Goal: Task Accomplishment & Management: Manage account settings

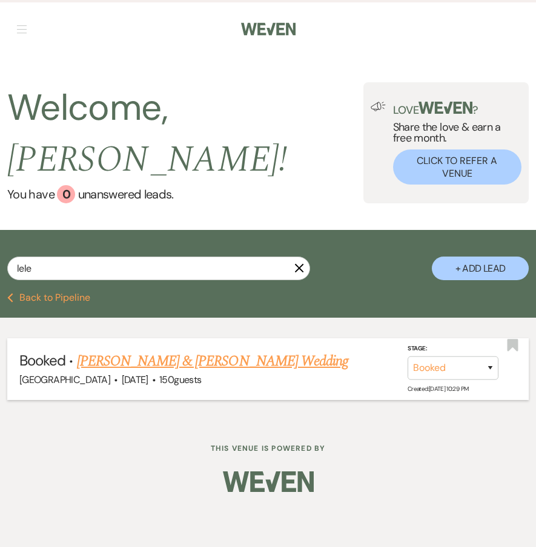
type input "lele"
click at [116, 351] on link "[PERSON_NAME] & [PERSON_NAME] Wedding" at bounding box center [212, 362] width 271 height 22
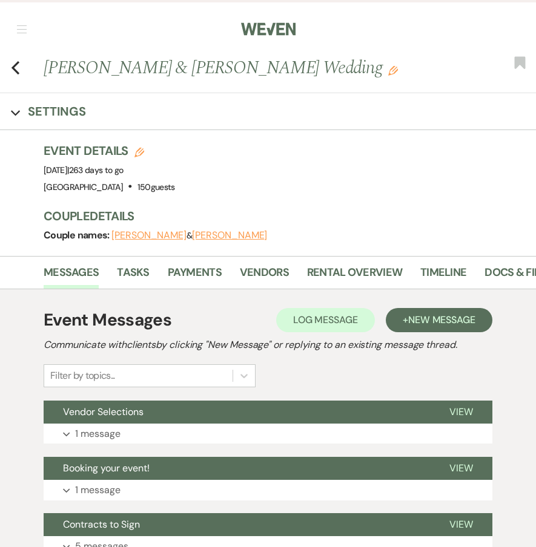
click at [144, 233] on button "[PERSON_NAME]" at bounding box center [148, 236] width 75 height 10
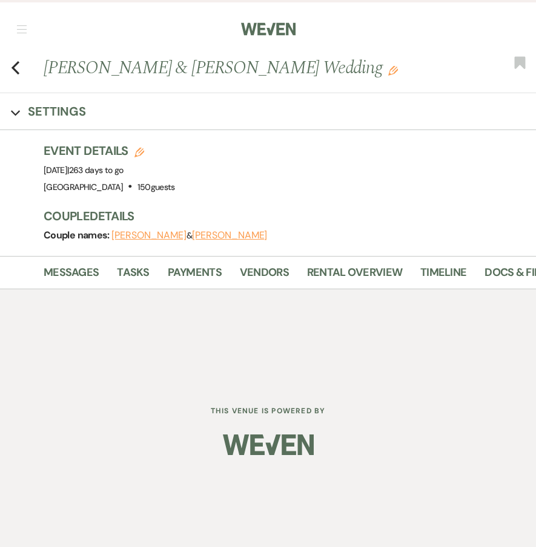
select select "email"
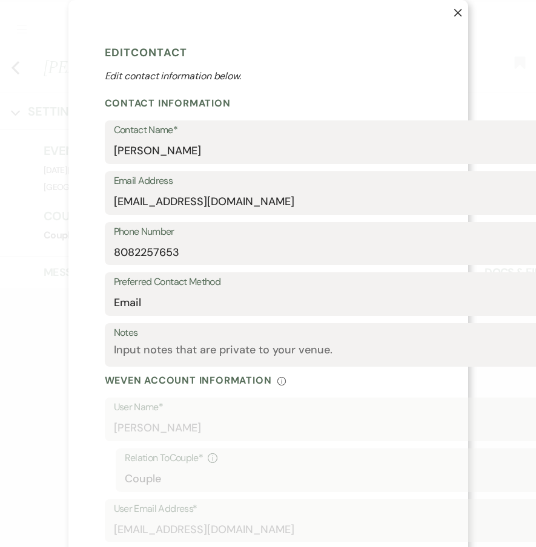
select select "1"
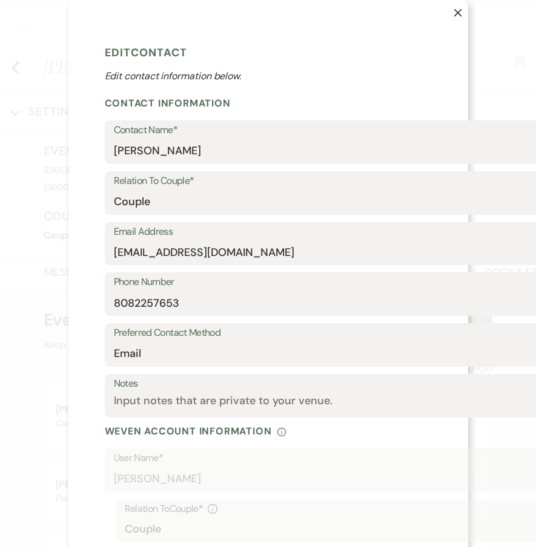
drag, startPoint x: 113, startPoint y: 249, endPoint x: 233, endPoint y: 253, distance: 119.9
click at [233, 253] on div "Email Address [EMAIL_ADDRESS][DOMAIN_NAME]" at bounding box center [337, 244] width 465 height 44
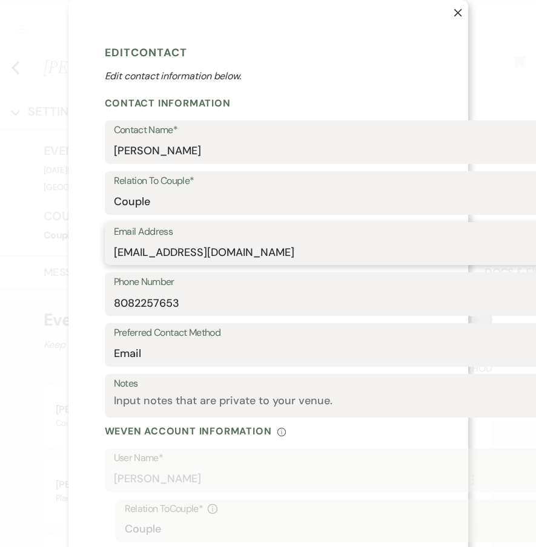
drag, startPoint x: 245, startPoint y: 251, endPoint x: 97, endPoint y: 246, distance: 148.4
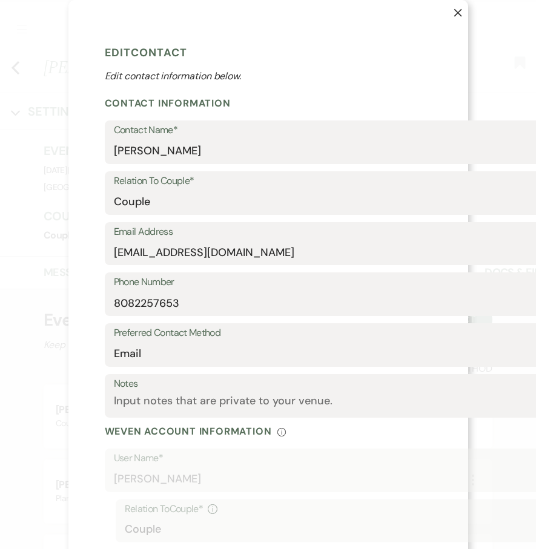
click at [460, 10] on use "button" at bounding box center [458, 13] width 8 height 8
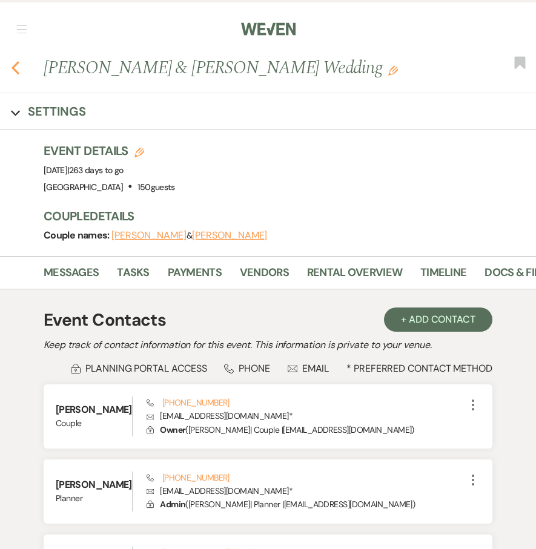
click at [15, 66] on use "button" at bounding box center [16, 67] width 8 height 13
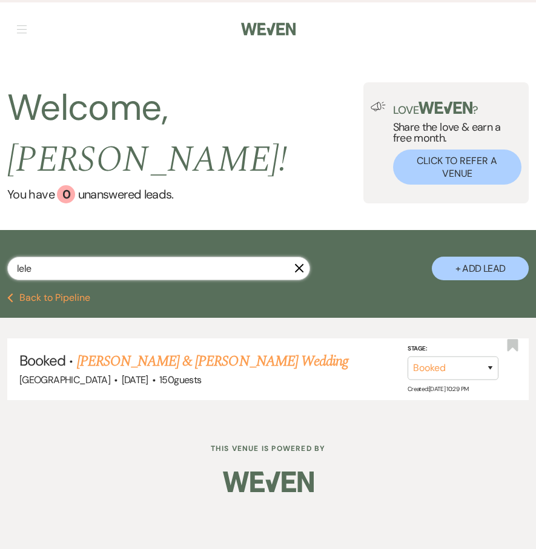
drag, startPoint x: 38, startPoint y: 248, endPoint x: -60, endPoint y: 245, distance: 98.1
click at [0, 245] on html "Weven Check Log Out Pinterest Instagram Facebook Terms of Use Privacy Policy Da…" at bounding box center [268, 274] width 536 height 549
type input "[PERSON_NAME]"
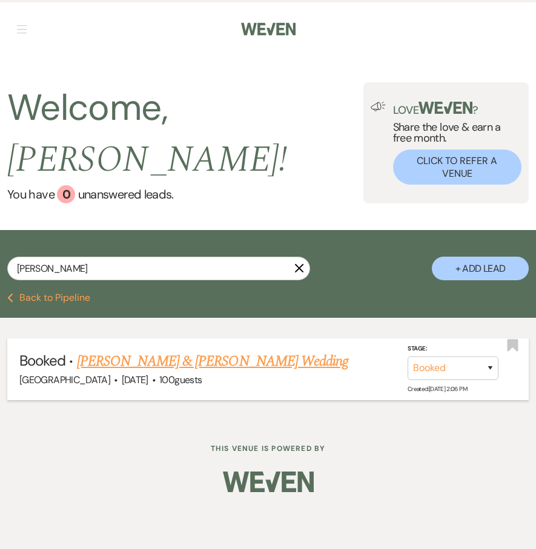
drag, startPoint x: -60, startPoint y: 245, endPoint x: 125, endPoint y: 340, distance: 207.7
click at [125, 351] on link "[PERSON_NAME] & [PERSON_NAME] Wedding" at bounding box center [212, 362] width 271 height 22
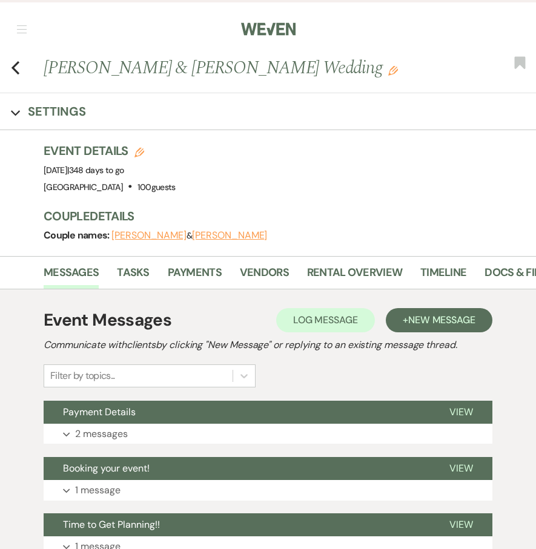
click at [143, 234] on button "[PERSON_NAME]" at bounding box center [148, 236] width 75 height 10
select select "1"
select select "email"
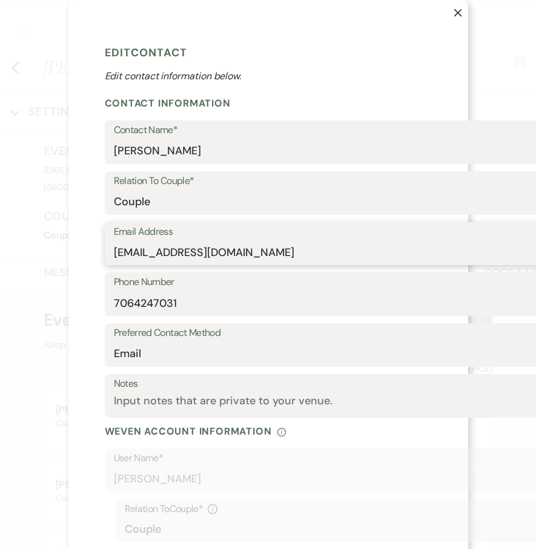
drag, startPoint x: 113, startPoint y: 251, endPoint x: 276, endPoint y: 252, distance: 162.9
click at [458, 13] on icon "X" at bounding box center [458, 12] width 8 height 8
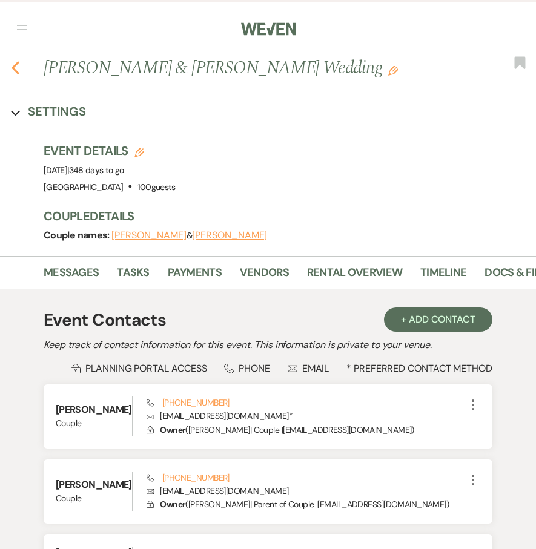
click at [16, 68] on icon "Previous" at bounding box center [15, 68] width 9 height 15
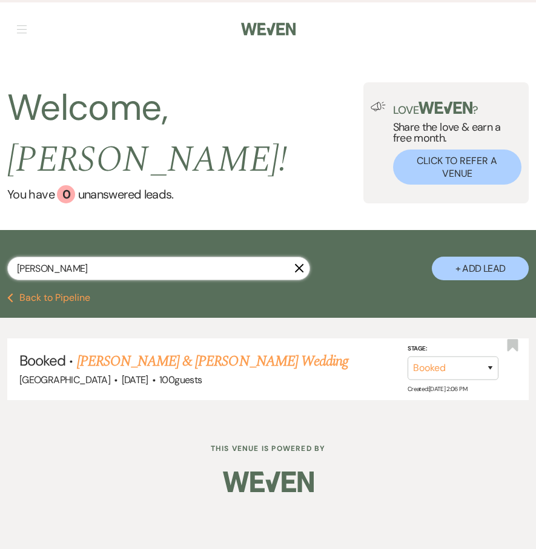
click at [50, 257] on input "[PERSON_NAME]" at bounding box center [158, 269] width 303 height 24
drag, startPoint x: 61, startPoint y: 242, endPoint x: -46, endPoint y: 240, distance: 106.6
click at [0, 240] on html "Weven Check Log Out Pinterest Instagram Facebook Terms of Use Privacy Policy Da…" at bounding box center [268, 274] width 536 height 549
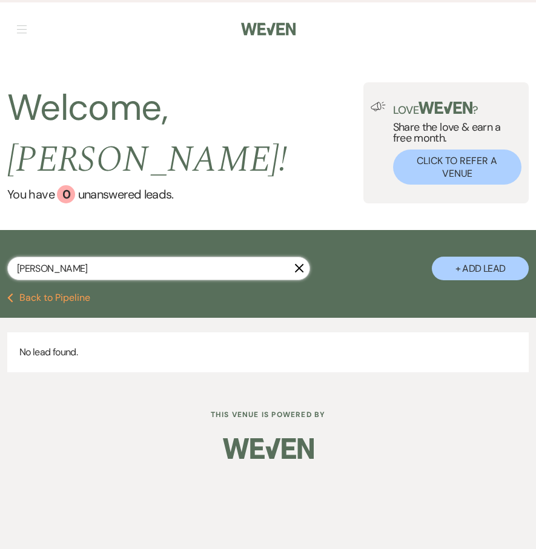
drag, startPoint x: 58, startPoint y: 247, endPoint x: 75, endPoint y: 240, distance: 18.8
click at [75, 257] on input "[PERSON_NAME]" at bounding box center [158, 269] width 303 height 24
type input "K"
type input "bre"
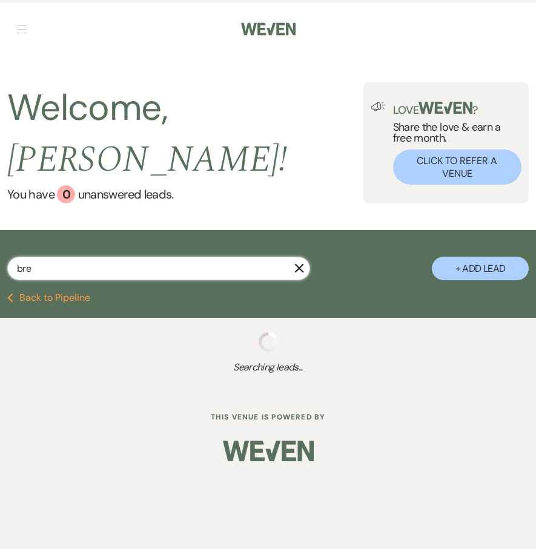
select select "8"
select select "11"
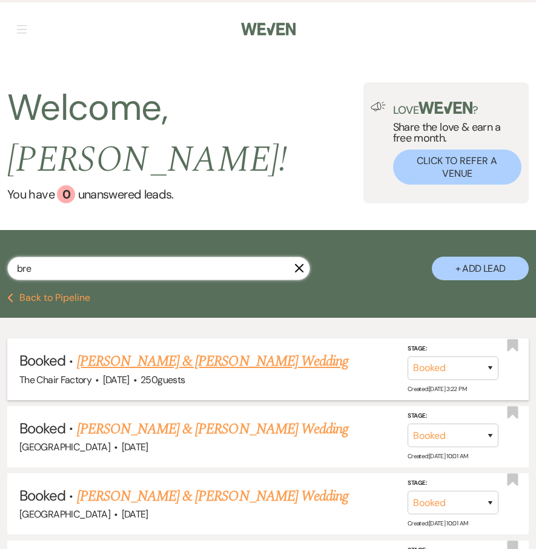
type input "bre"
click at [130, 351] on link "[PERSON_NAME] & [PERSON_NAME] Wedding" at bounding box center [212, 362] width 271 height 22
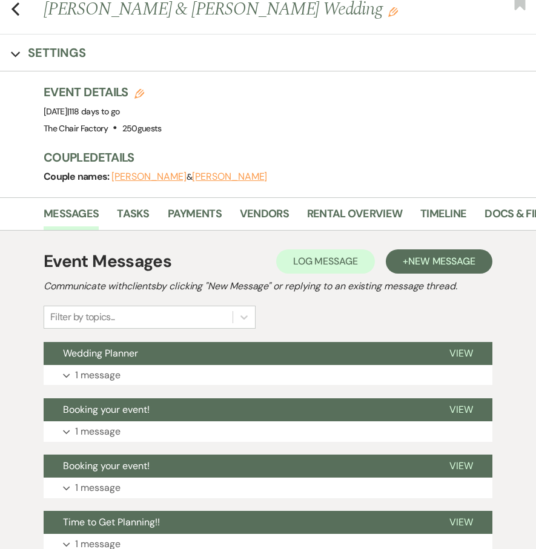
scroll to position [66, 0]
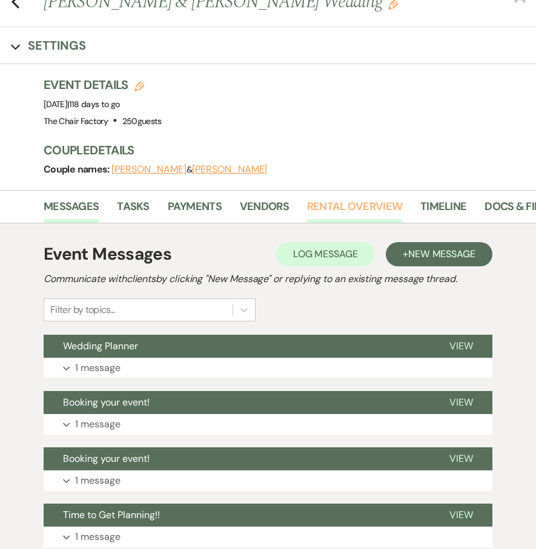
click at [363, 205] on link "Rental Overview" at bounding box center [354, 210] width 95 height 25
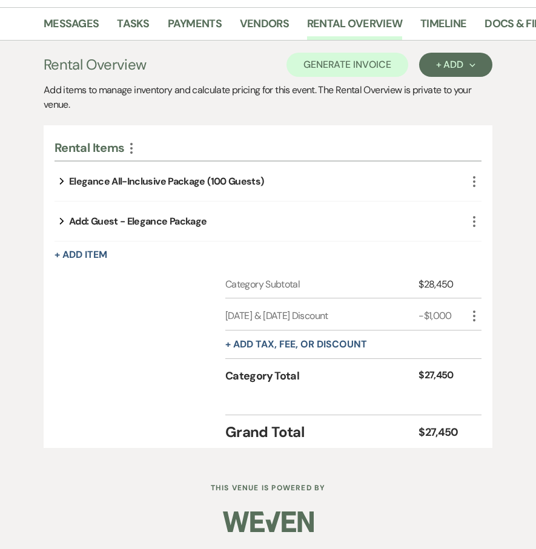
scroll to position [248, 0]
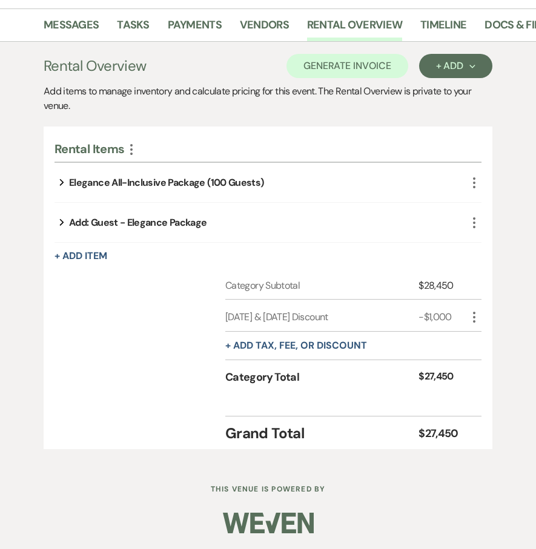
click at [62, 182] on use "button" at bounding box center [62, 182] width 4 height 7
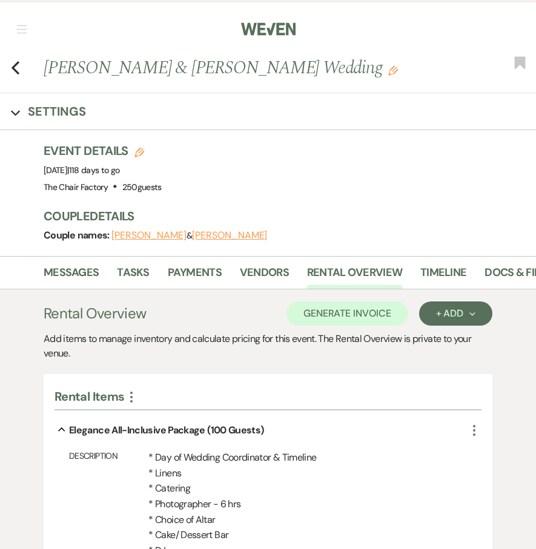
scroll to position [0, 0]
click at [15, 61] on icon "Previous" at bounding box center [15, 68] width 9 height 15
select select "8"
select select "11"
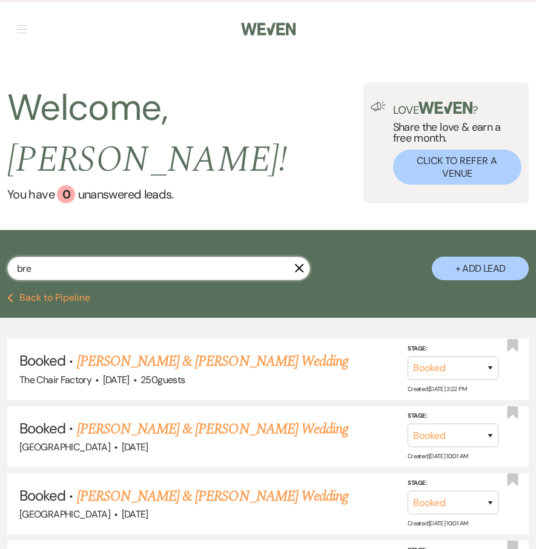
click at [42, 257] on input "bre" at bounding box center [158, 269] width 303 height 24
drag, startPoint x: 44, startPoint y: 245, endPoint x: -38, endPoint y: 240, distance: 81.9
click at [0, 240] on html "Weven Check Log Out Pinterest Instagram Facebook Terms of Use Privacy Policy Da…" at bounding box center [268, 389] width 536 height 779
type input "mer"
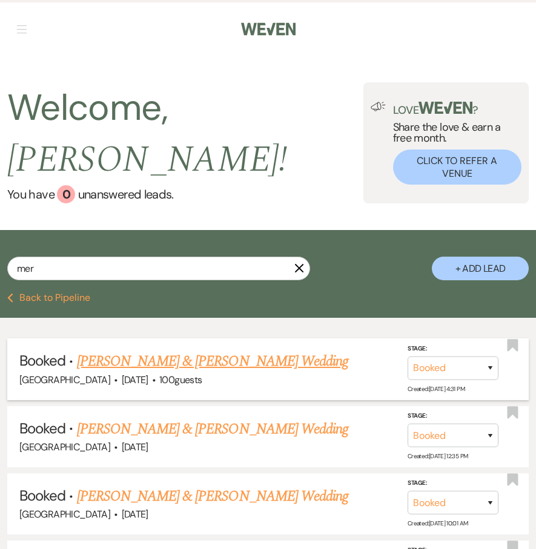
click at [146, 351] on link "[PERSON_NAME] & [PERSON_NAME] Wedding" at bounding box center [212, 362] width 271 height 22
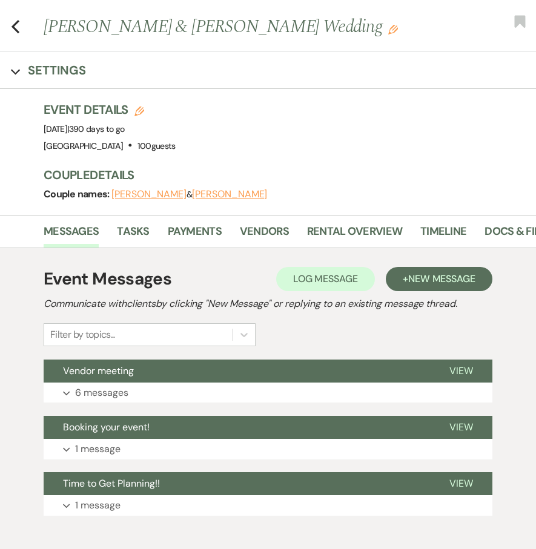
scroll to position [44, 0]
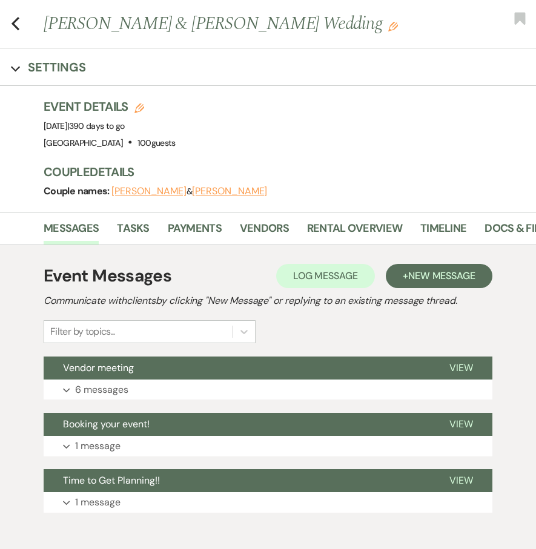
click at [139, 193] on button "[PERSON_NAME]" at bounding box center [148, 191] width 75 height 10
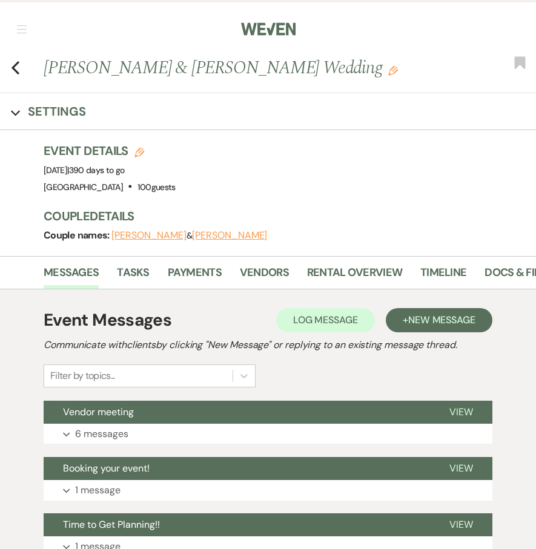
select select "1"
select select "email"
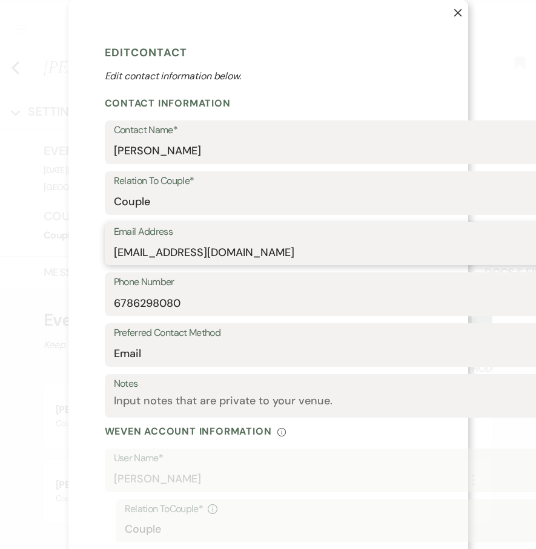
drag, startPoint x: 115, startPoint y: 251, endPoint x: 323, endPoint y: 259, distance: 208.5
click at [457, 14] on use "button" at bounding box center [458, 13] width 8 height 8
